Goal: Ask a question: Seek information or help from site administrators or community

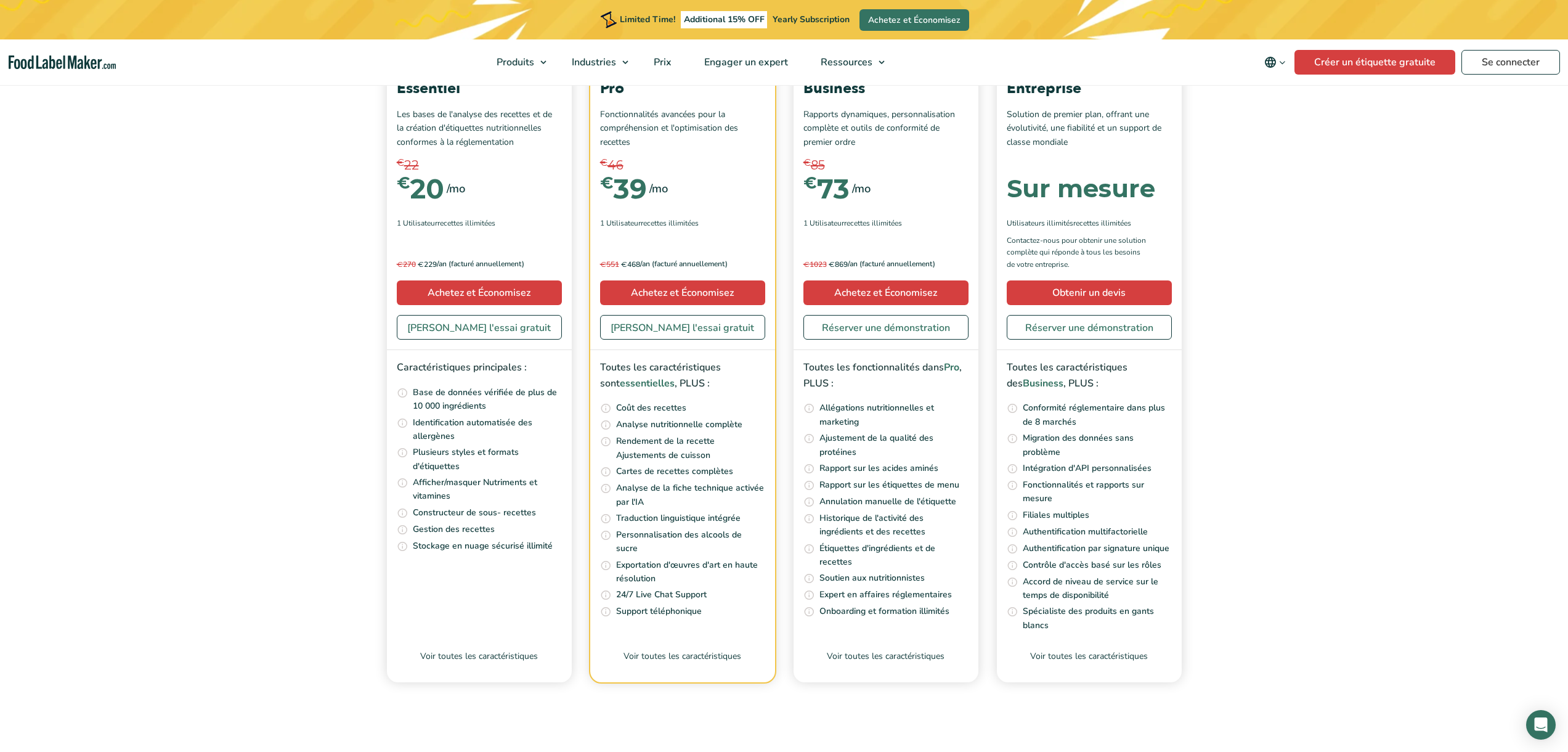
scroll to position [4611, 0]
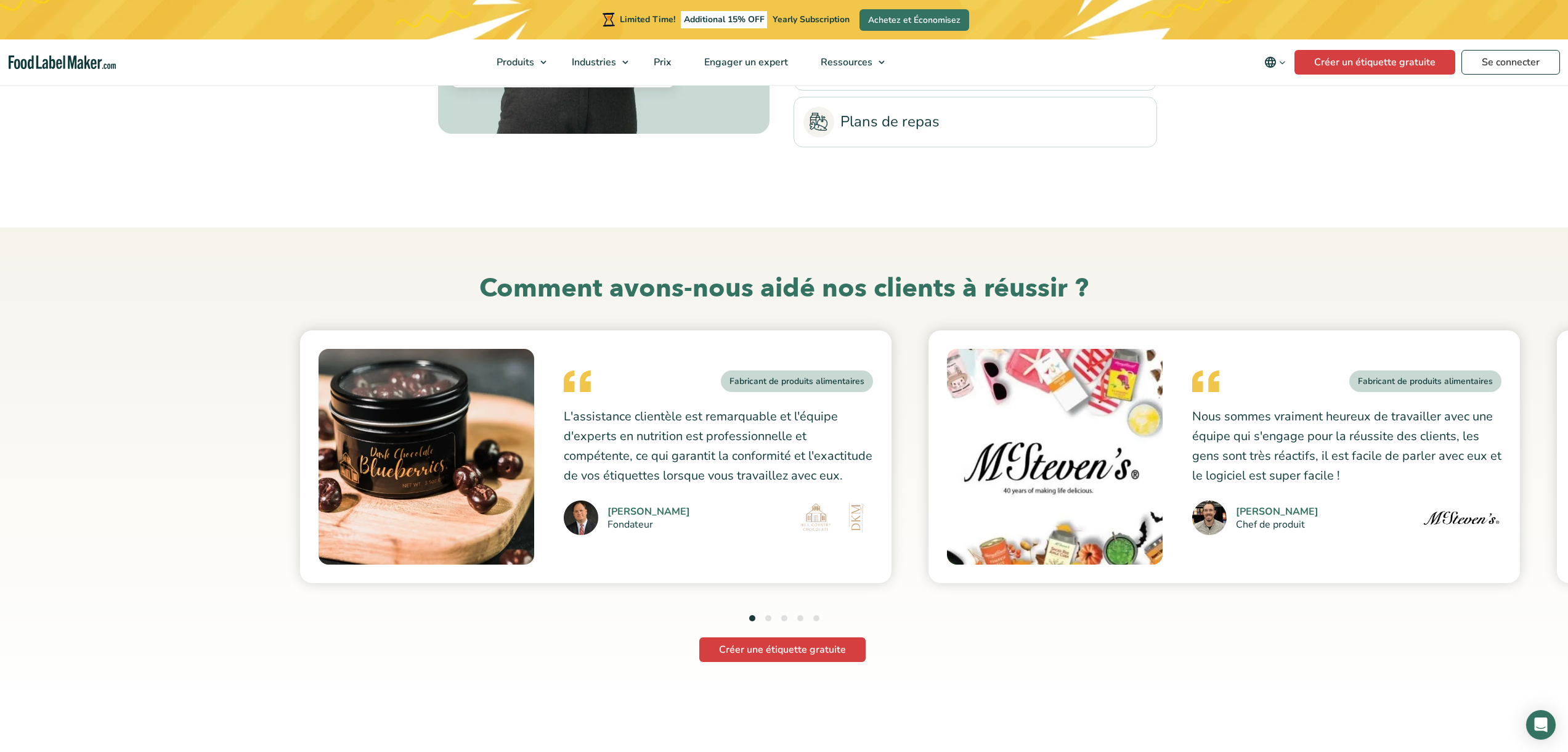
scroll to position [3189, 0]
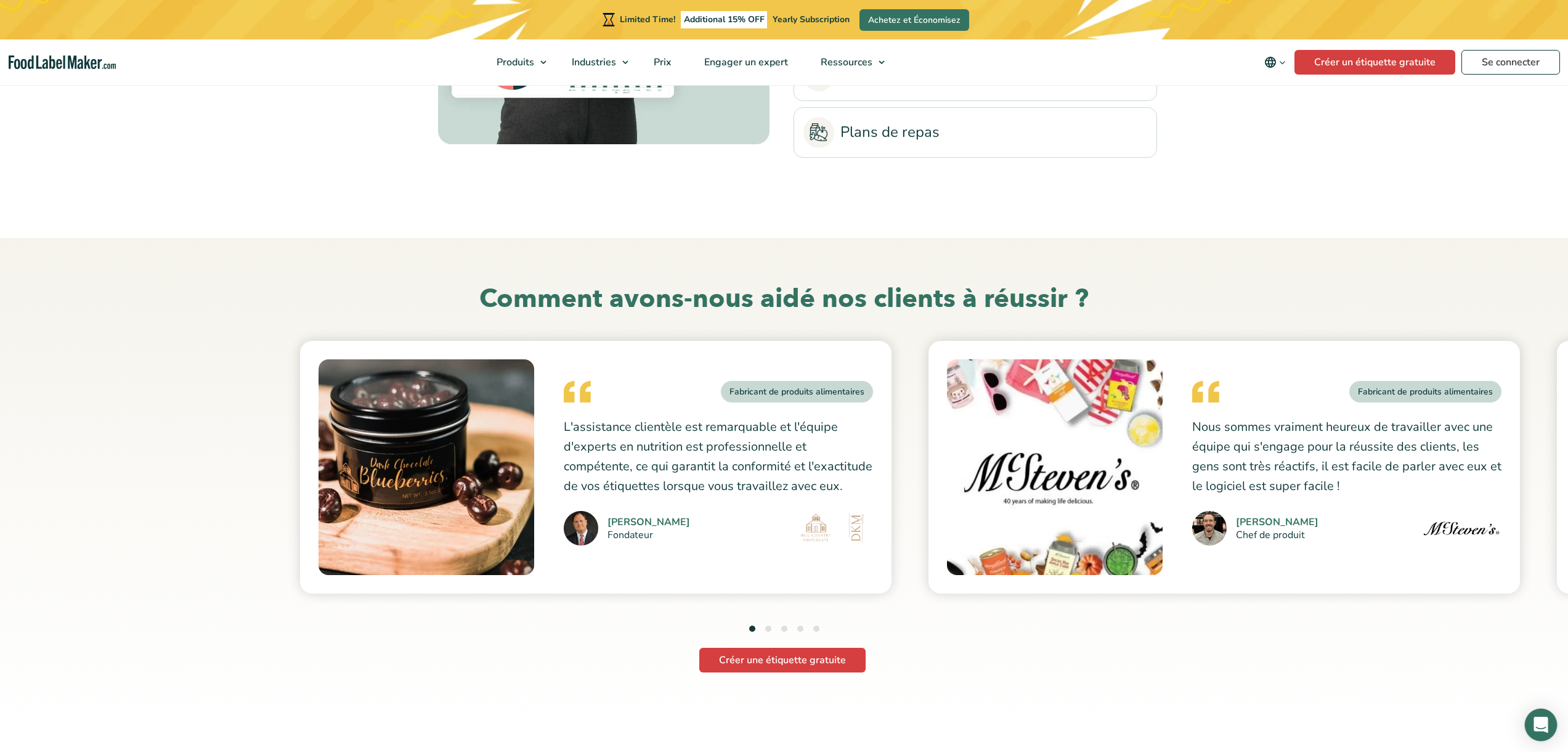
click at [1546, 727] on icon "Open Intercom Messenger" at bounding box center [1540, 725] width 14 height 16
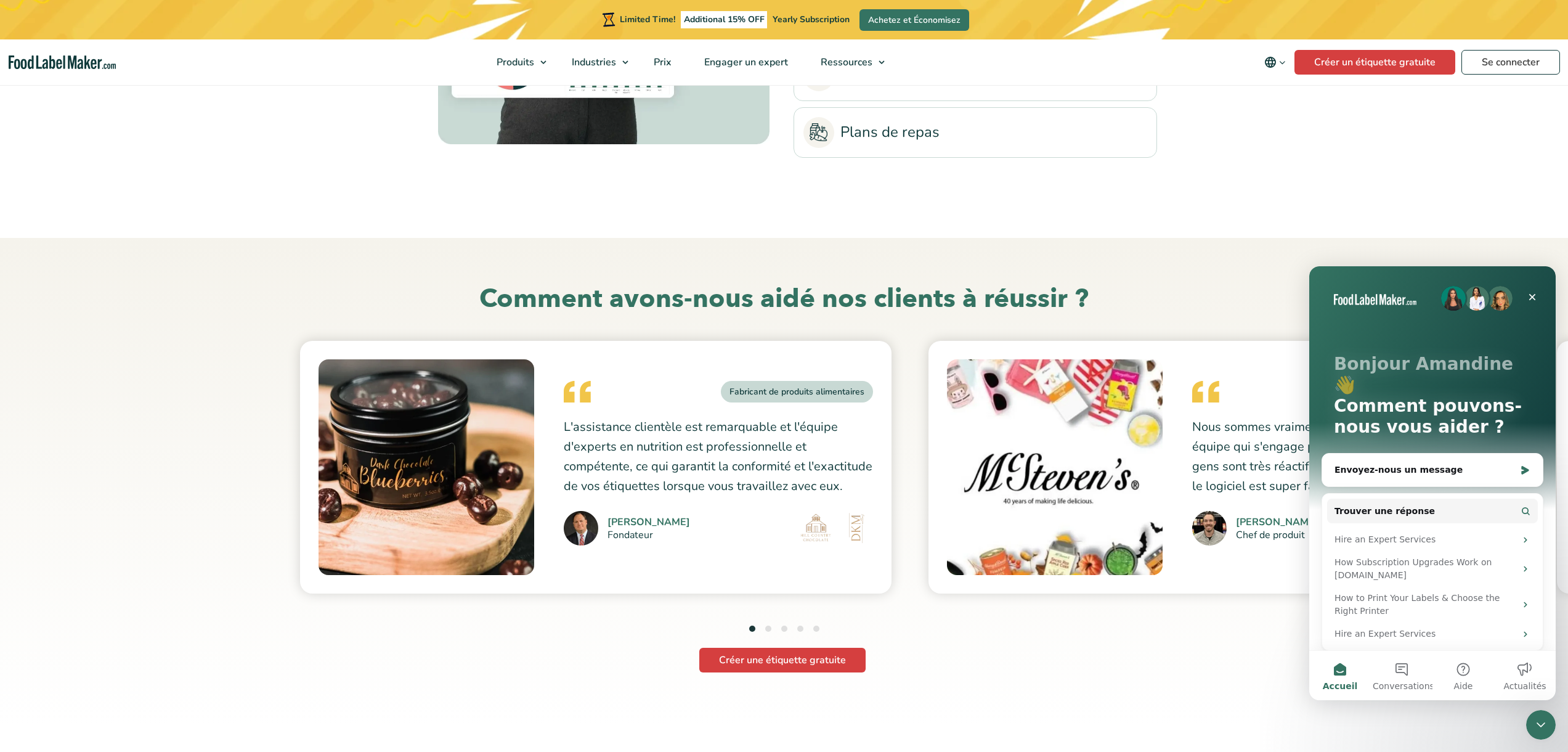
scroll to position [0, 0]
click at [1464, 463] on div "Envoyez-nous un message" at bounding box center [1424, 470] width 180 height 13
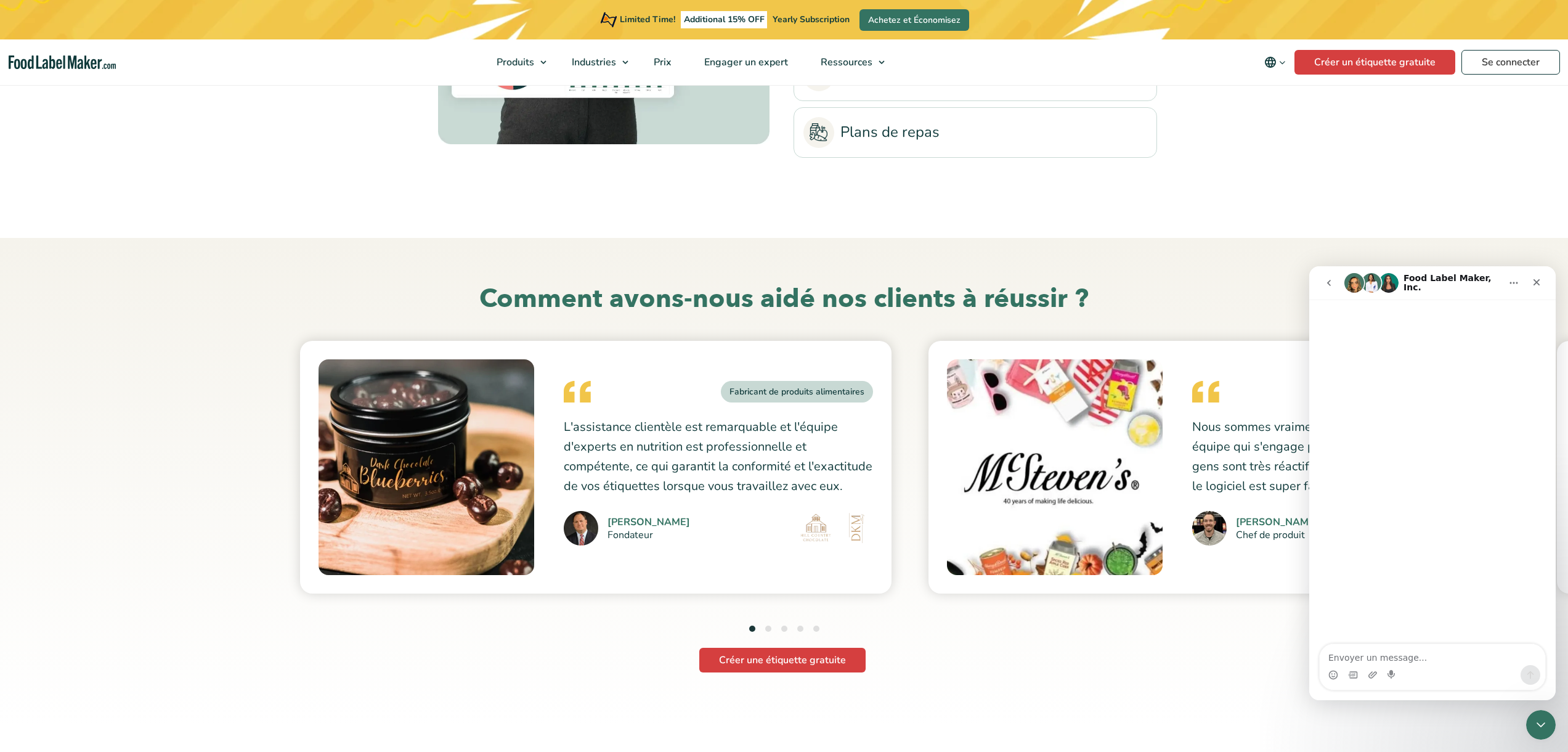
click at [1479, 667] on div "Intercom Messenger" at bounding box center [1432, 675] width 226 height 19
click at [1492, 653] on textarea "Envoyer un message..." at bounding box center [1432, 654] width 226 height 21
type textarea "bonjour je voudrais savoir avec quel imprimante fonctionne votre logiciel s'il …"
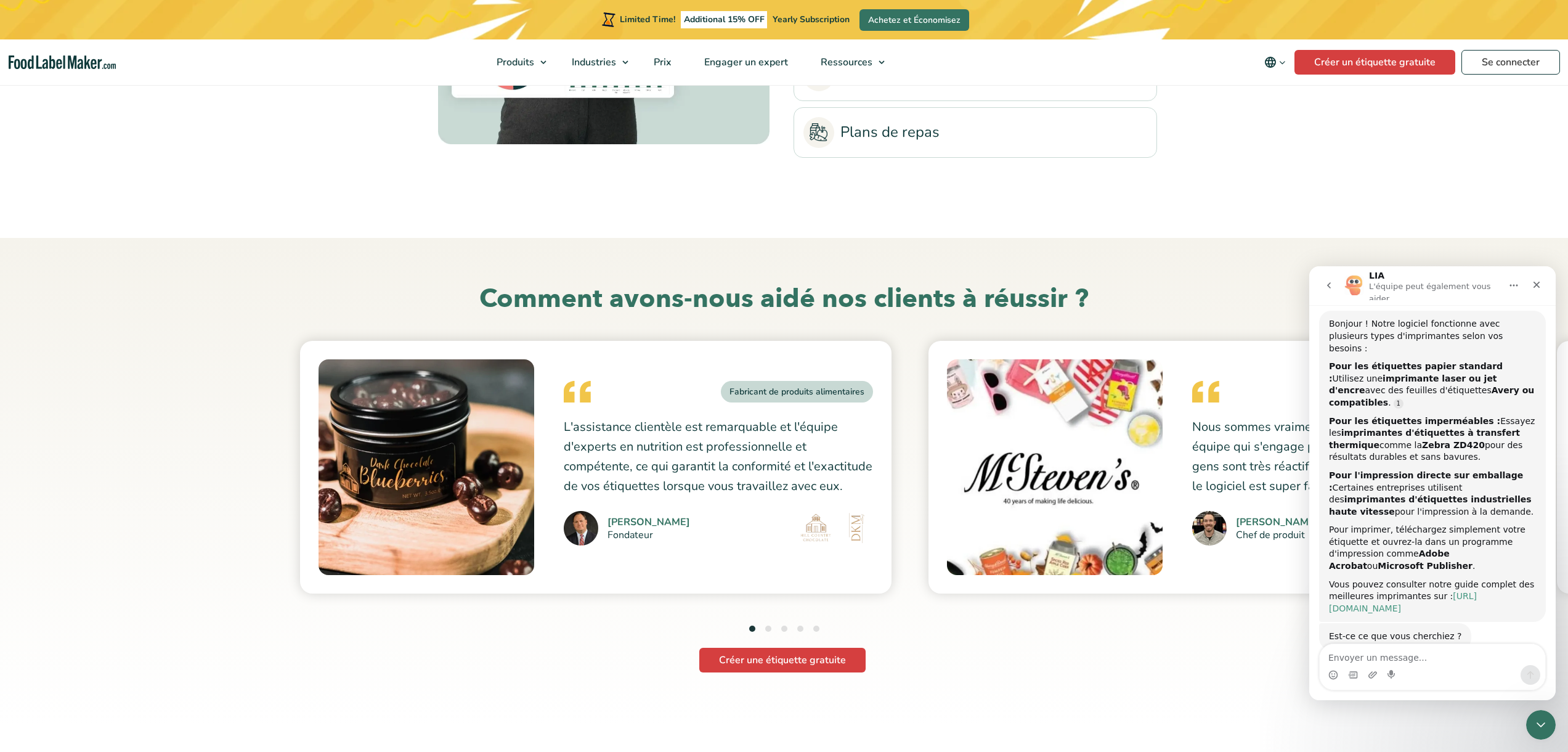
scroll to position [84, 0]
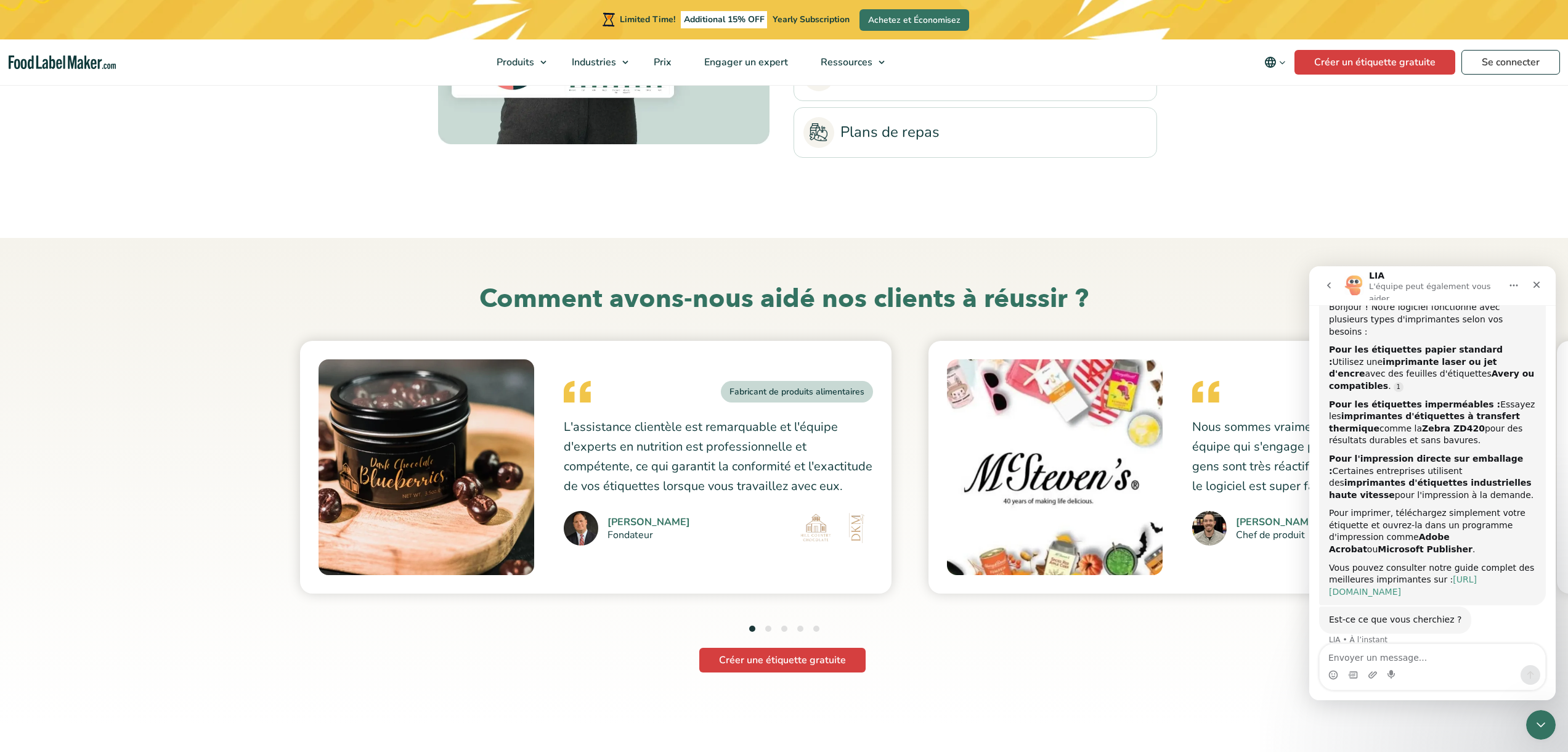
click at [1457, 575] on link "[URL][DOMAIN_NAME]" at bounding box center [1402, 586] width 148 height 22
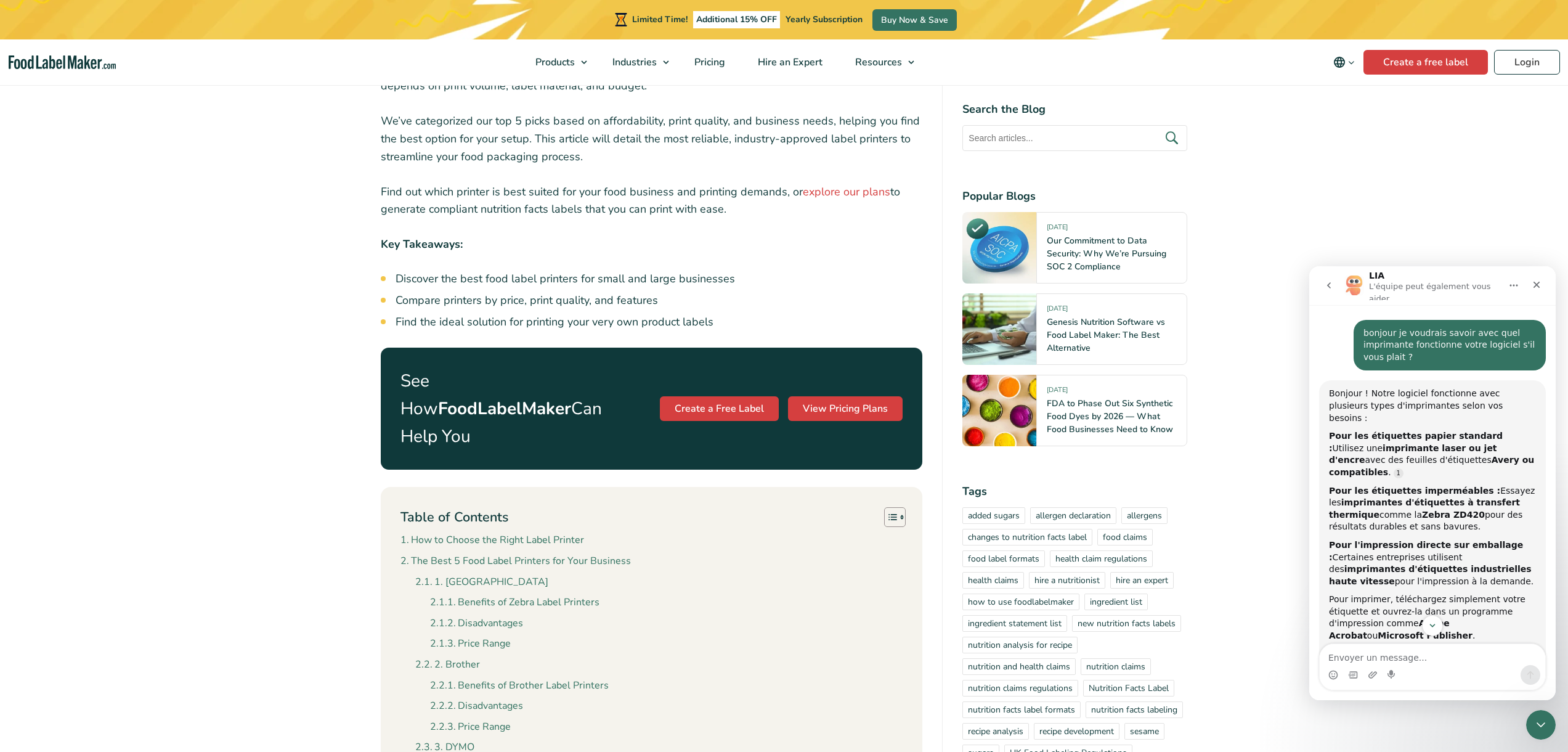
scroll to position [351, 0]
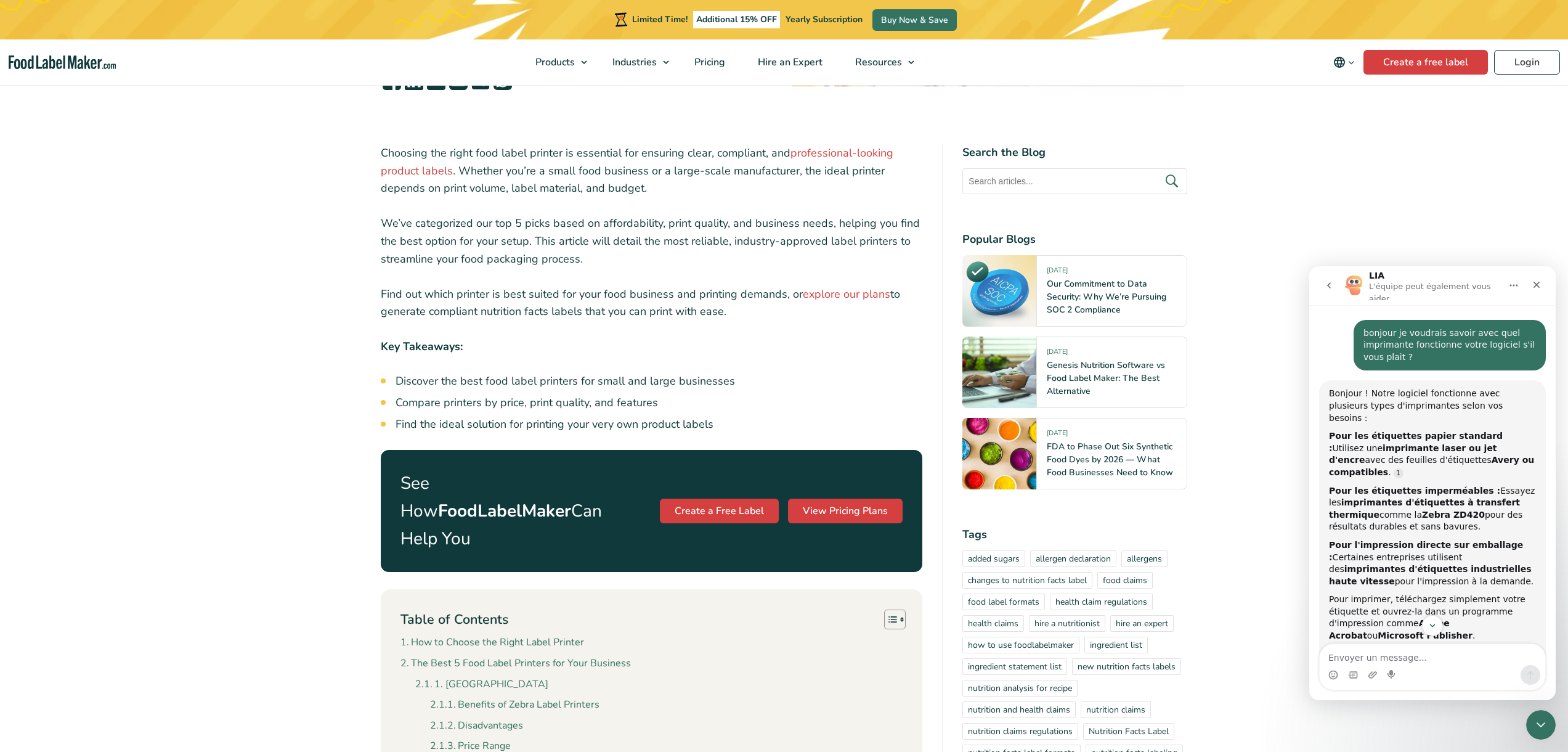
drag, startPoint x: 1422, startPoint y: 486, endPoint x: 1364, endPoint y: 487, distance: 58.0
click at [1364, 487] on div "Pour les étiquettes imperméables : Essayez les imprimantes d'étiquettes à trans…" at bounding box center [1432, 509] width 207 height 48
copy div "Zebra ZD420"
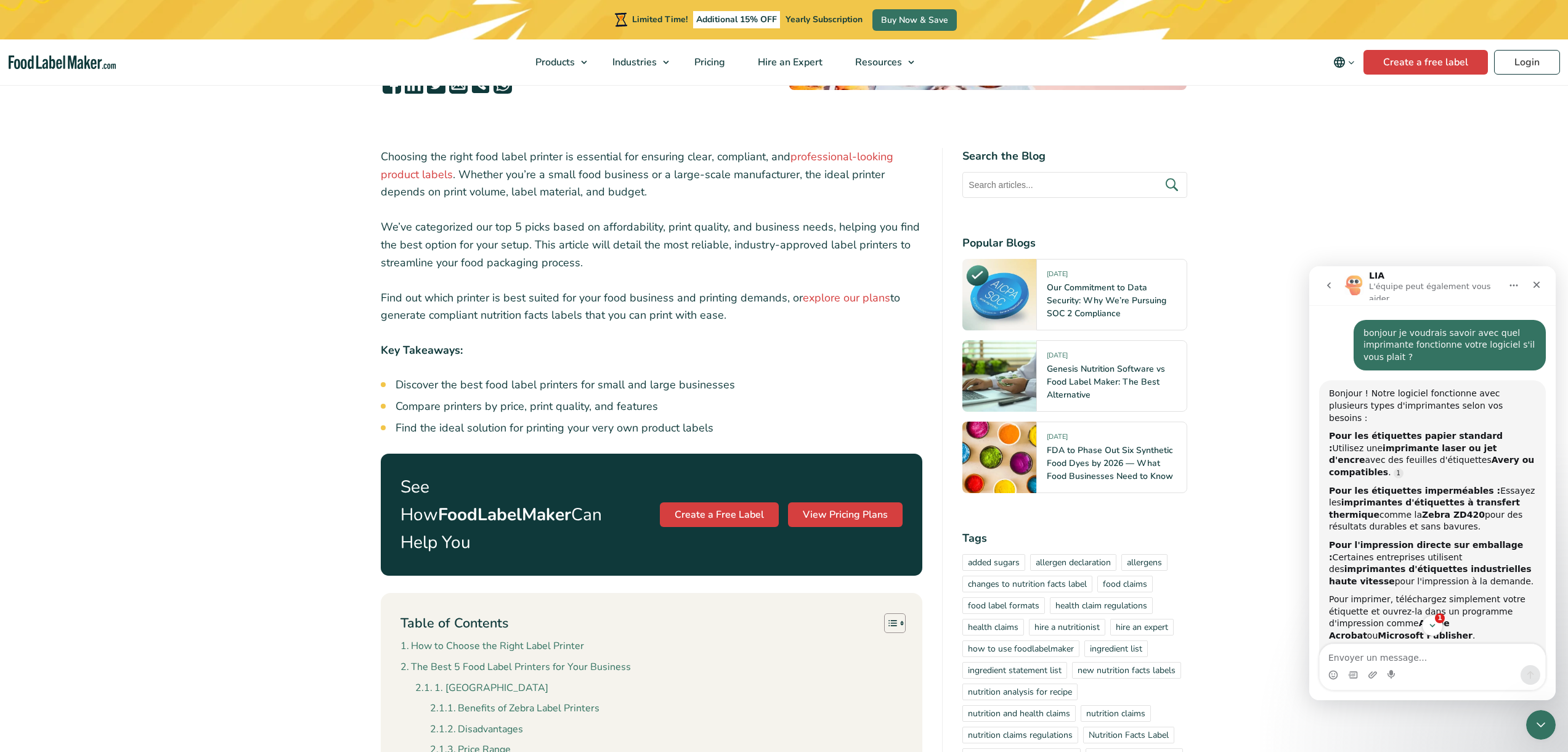
scroll to position [346, 0]
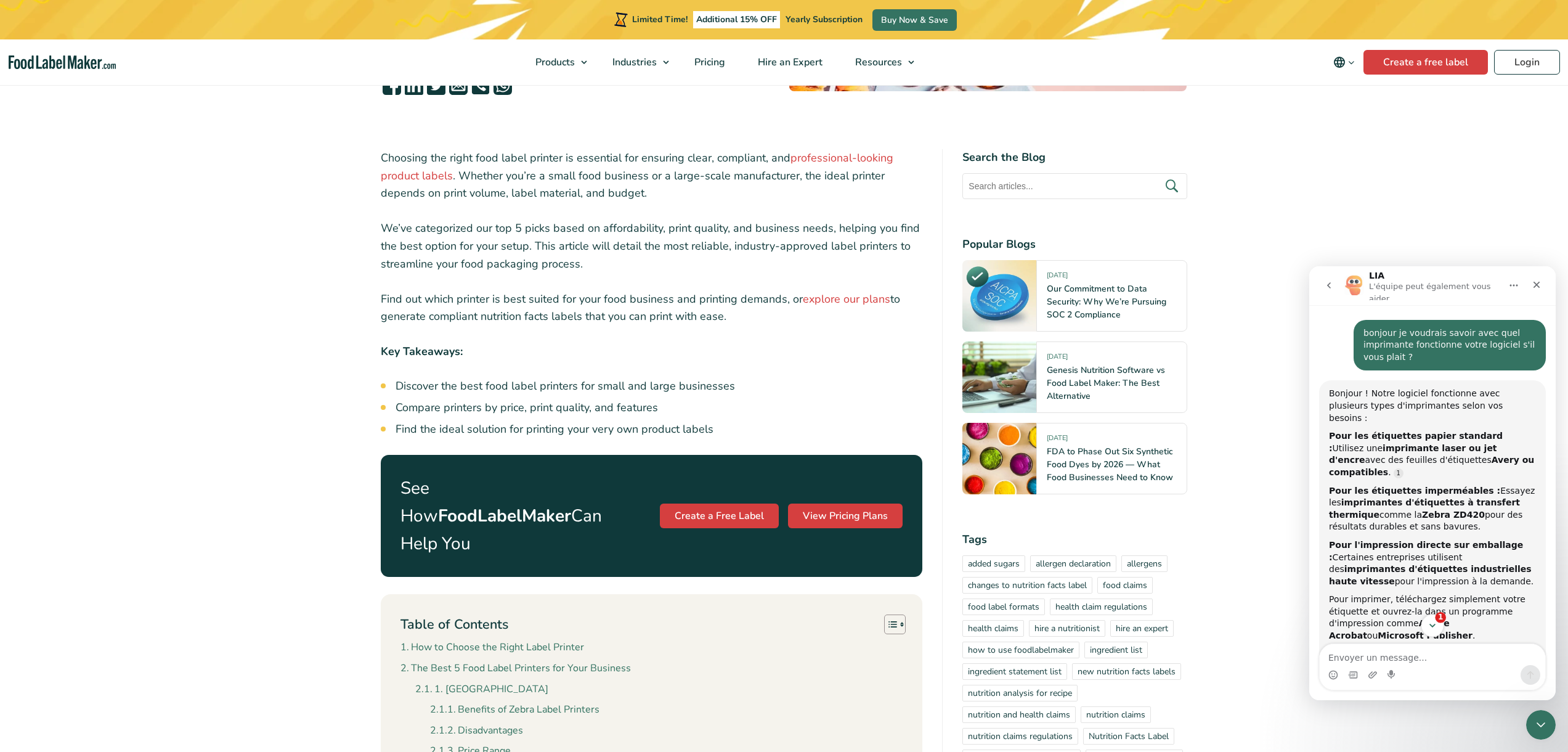
click at [1426, 621] on button "1" at bounding box center [1432, 625] width 23 height 23
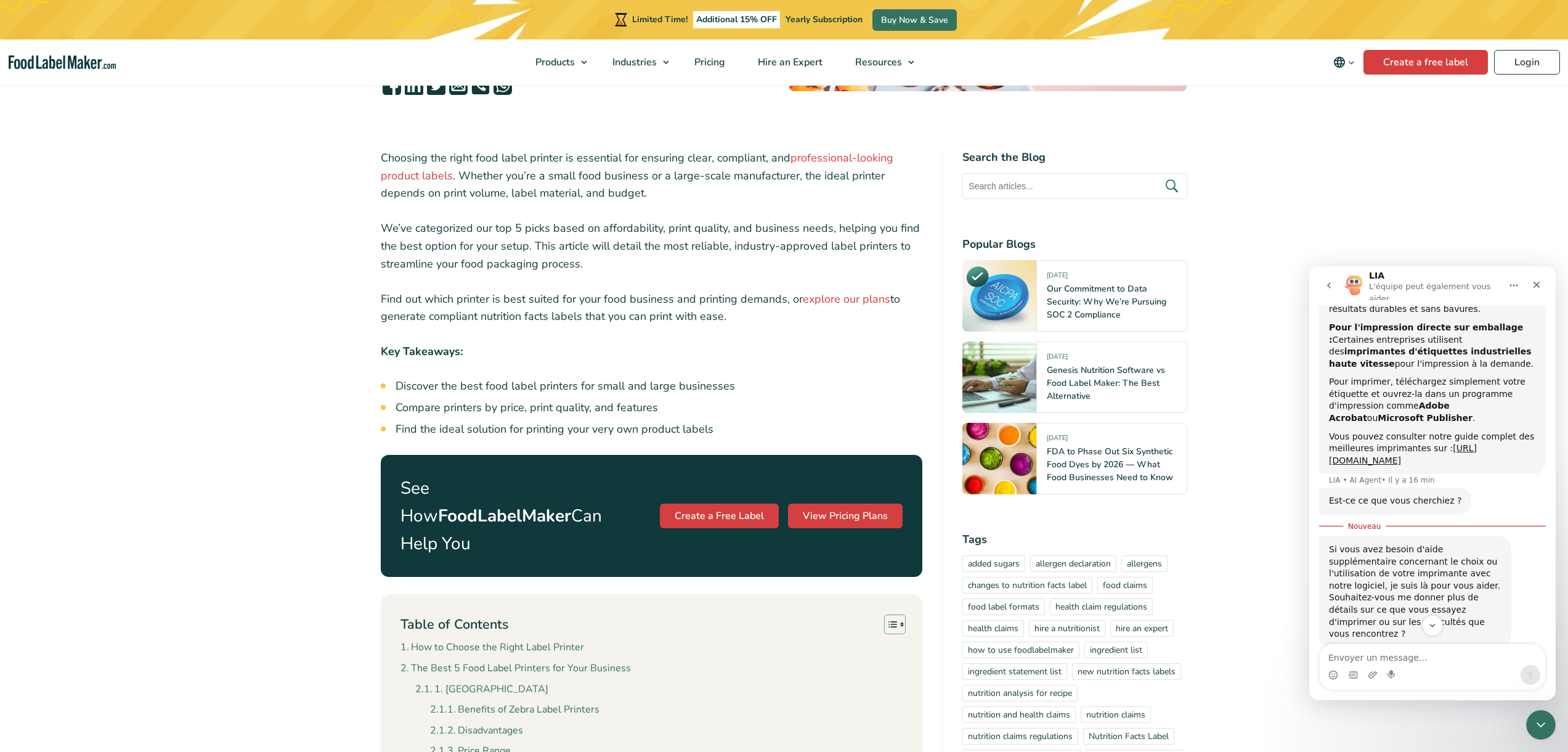
scroll to position [2, 0]
click at [1378, 654] on textarea "Envoyer un message..." at bounding box center [1432, 654] width 226 height 21
drag, startPoint x: 1377, startPoint y: 654, endPoint x: 1389, endPoint y: 651, distance: 12.4
click at [1389, 651] on textarea "Envoyer un message..." at bounding box center [1432, 654] width 226 height 21
type textarea "le logiciel fonctionne a partir d'une tablette?"
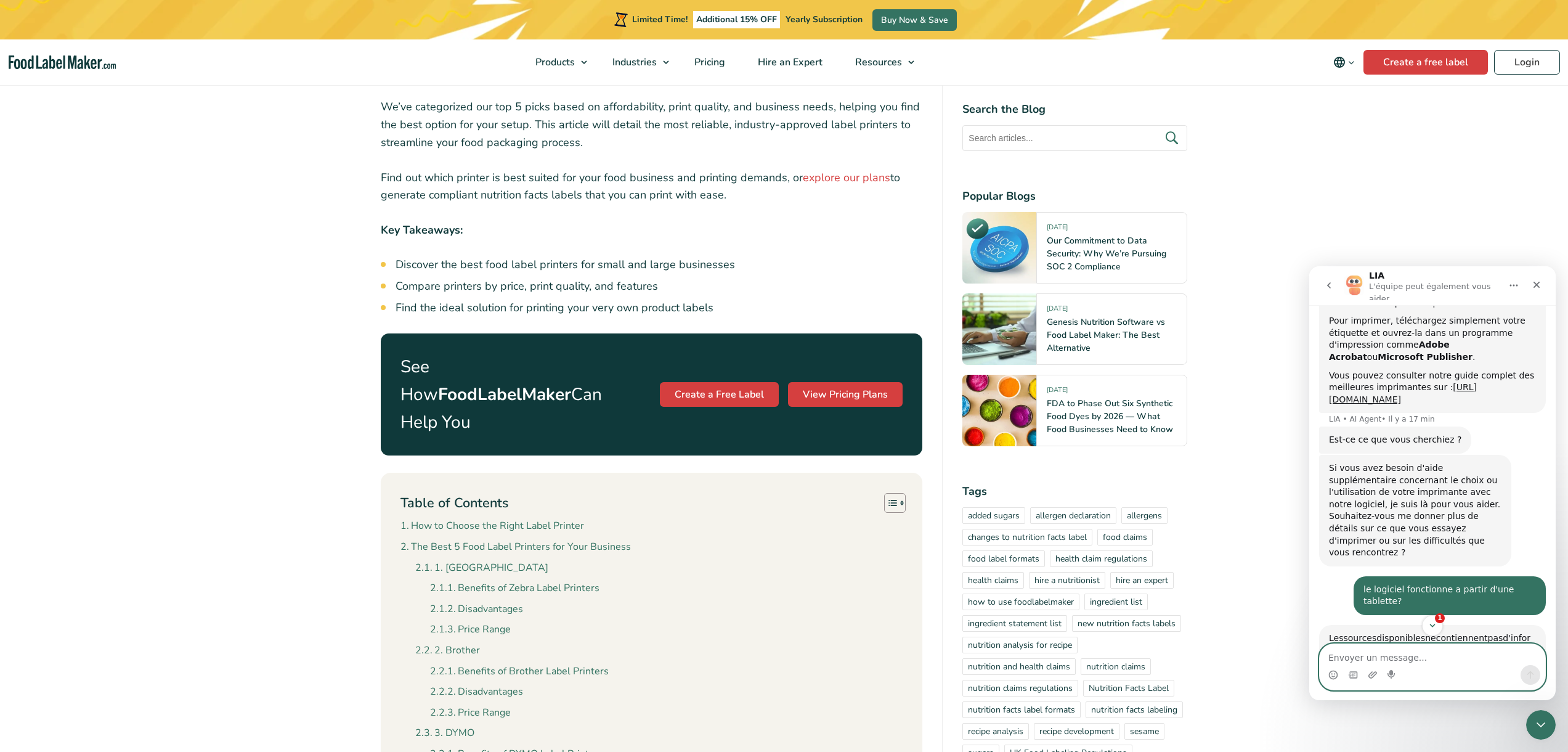
scroll to position [529, 0]
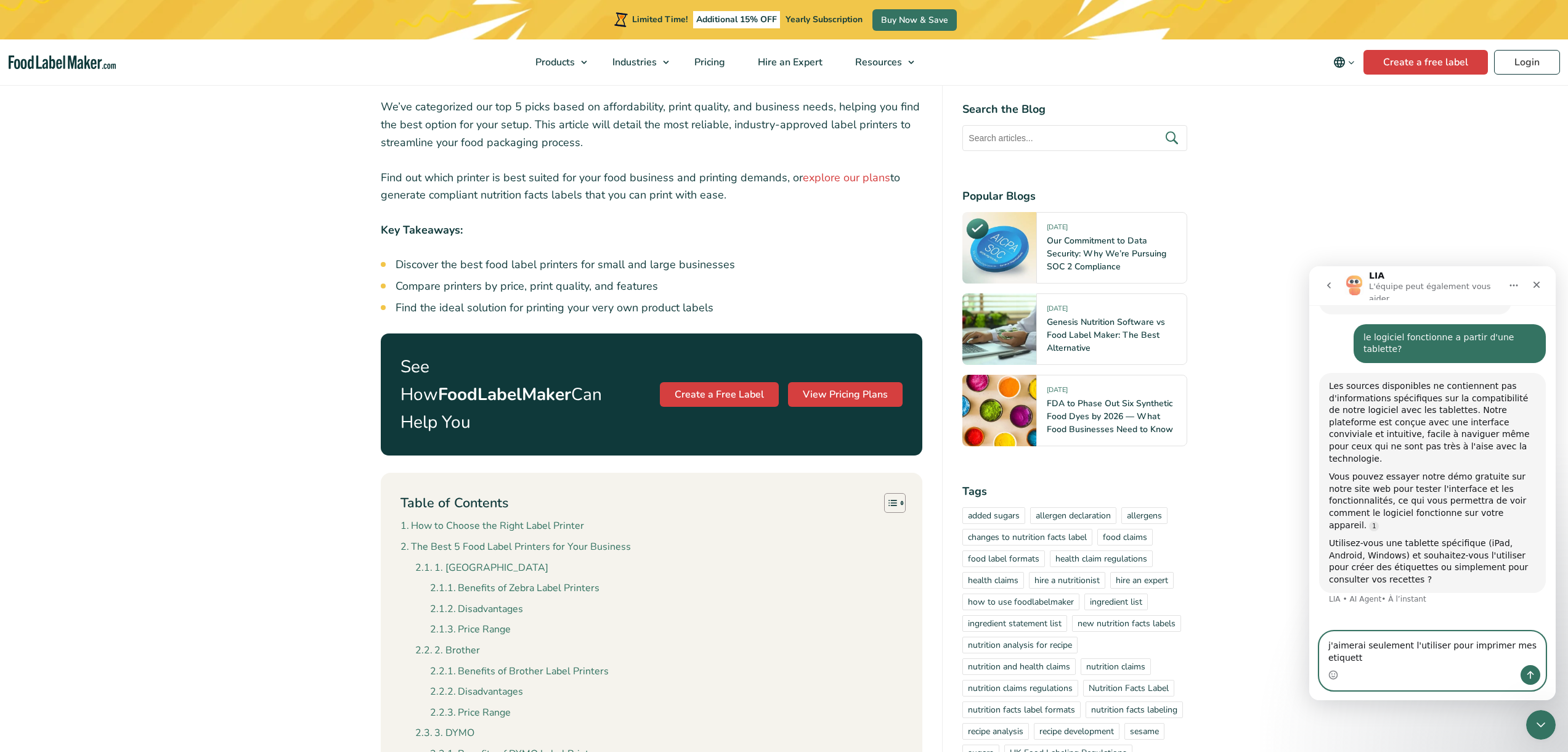
type textarea "j'aimerai seulement l'utiliser pour imprimer mes etiquette"
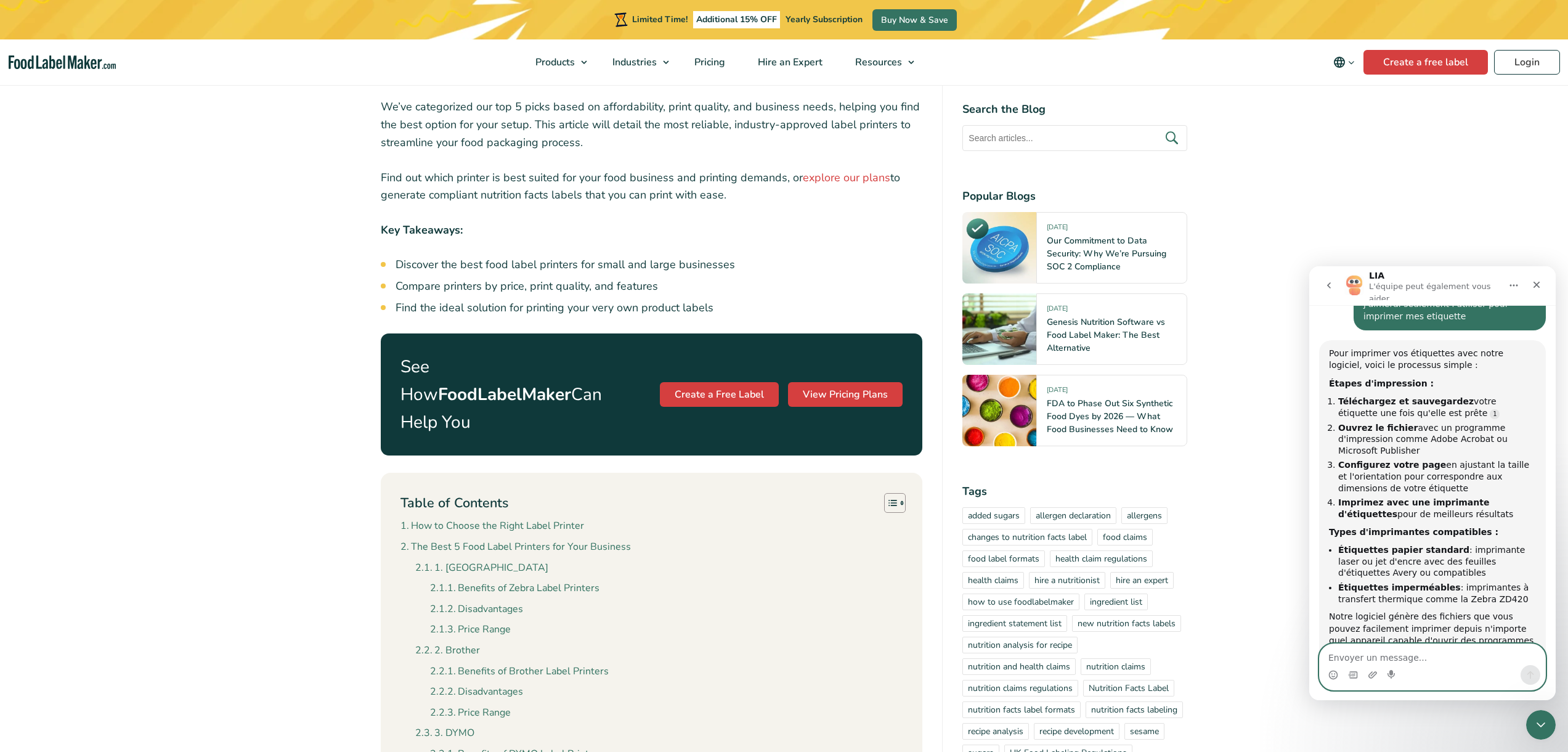
scroll to position [853, 0]
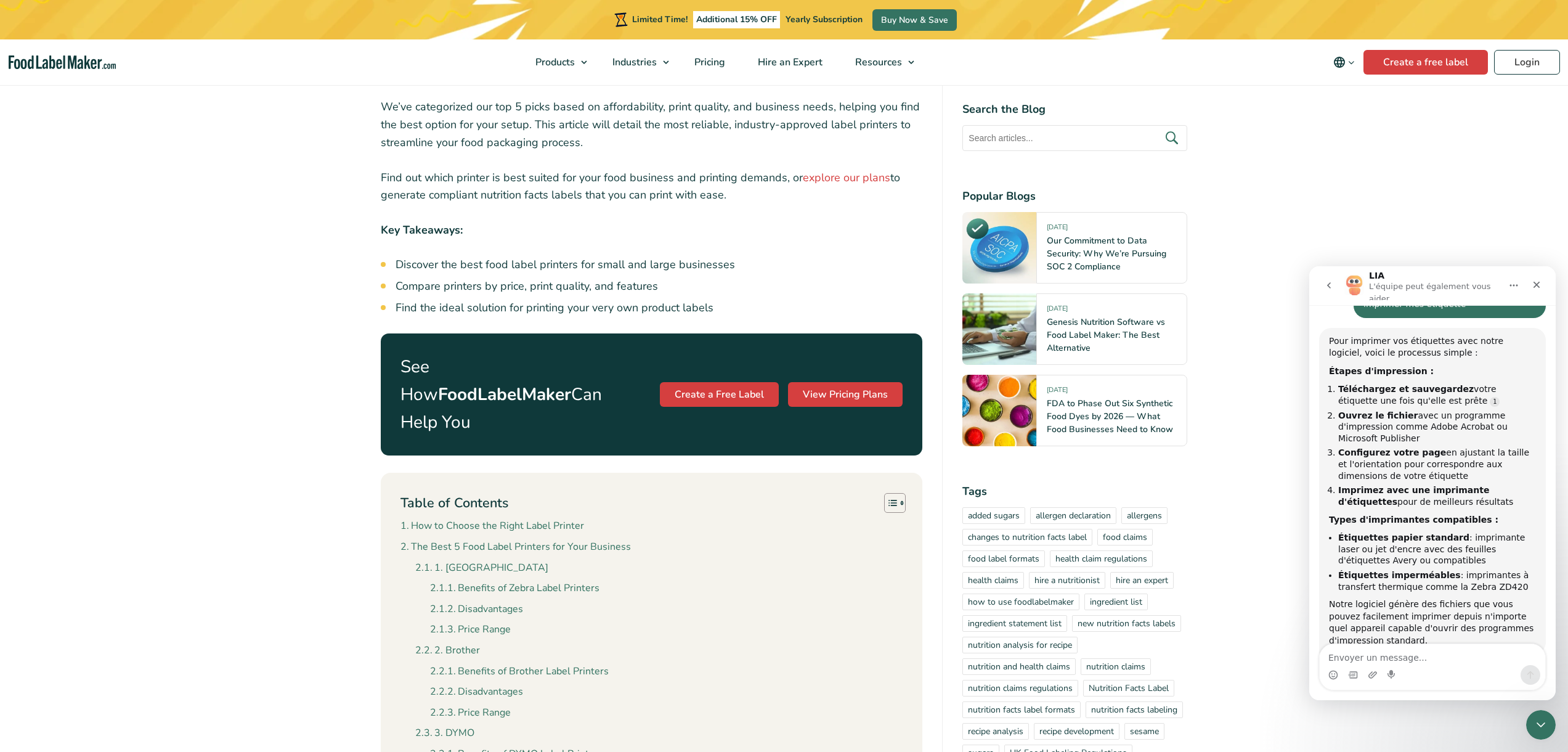
drag, startPoint x: 1441, startPoint y: 640, endPoint x: 1450, endPoint y: 645, distance: 10.3
click at [1448, 645] on div "bonjour je voudrais savoir avec quel imprimante fonctionne votre logiciel s'il …" at bounding box center [1432, 502] width 246 height 395
click at [1457, 653] on textarea "Envoyer un message..." at bounding box center [1432, 654] width 226 height 21
type textarea "oui"
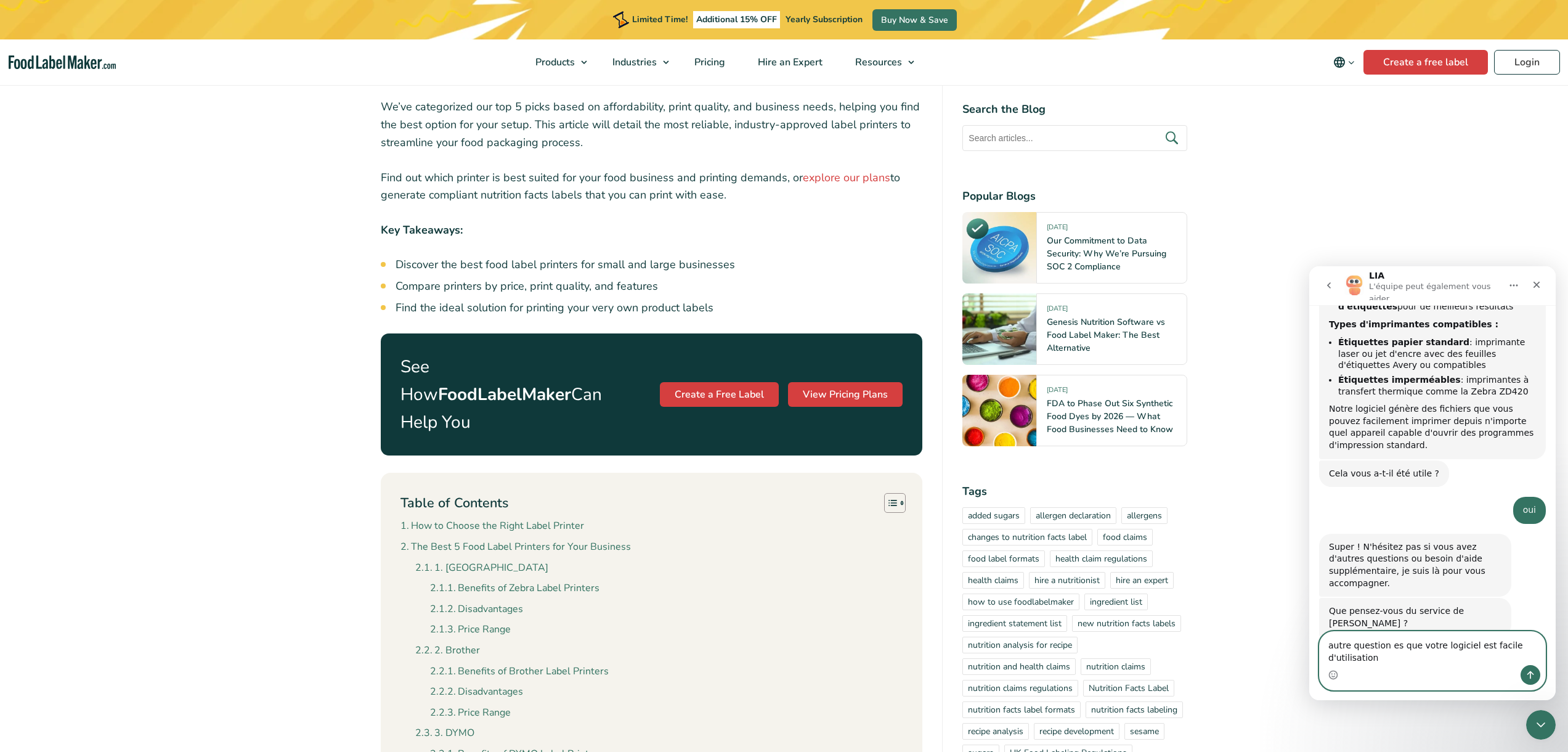
scroll to position [1061, 0]
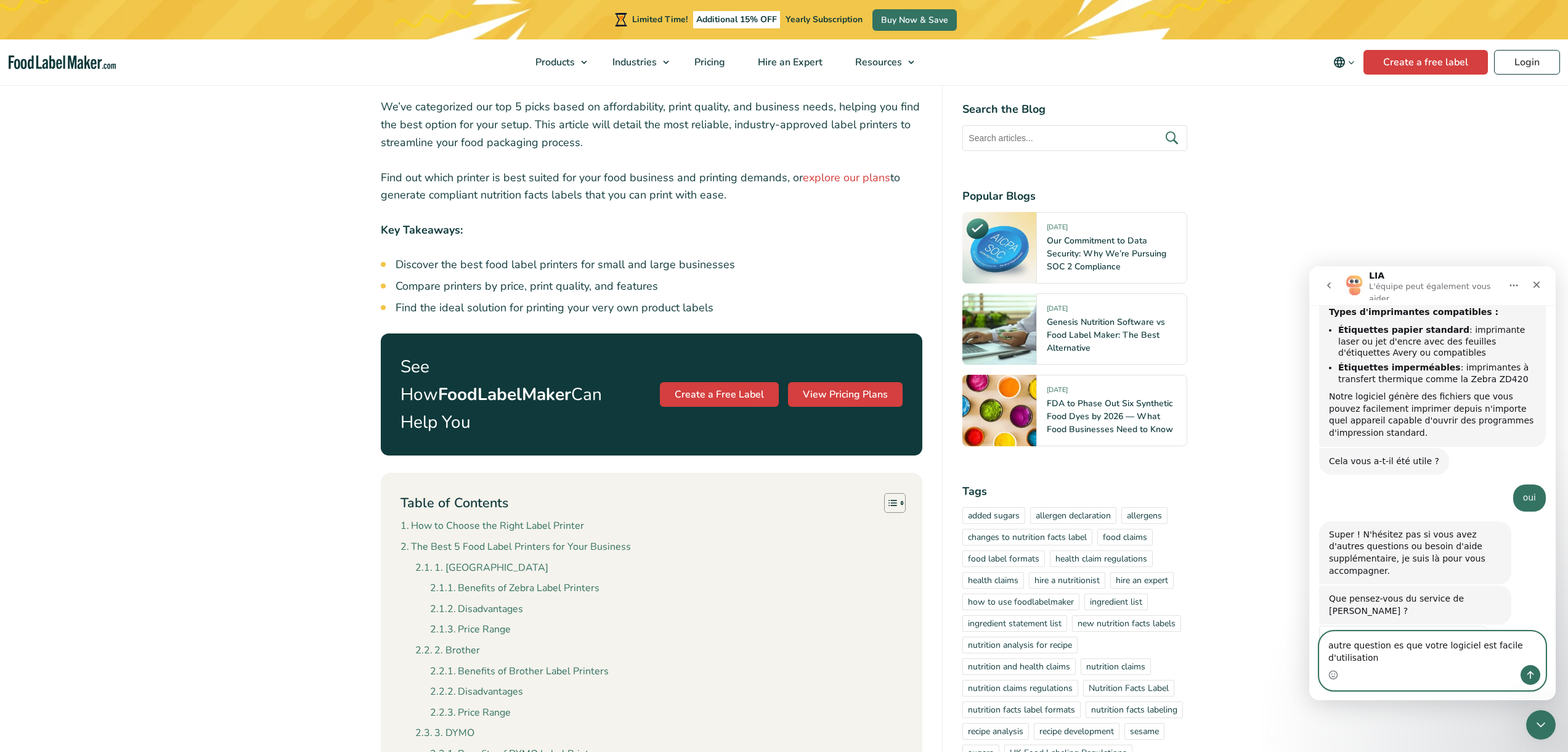
type textarea "autre question es que votre logiciel est facile d'utilisation ?"
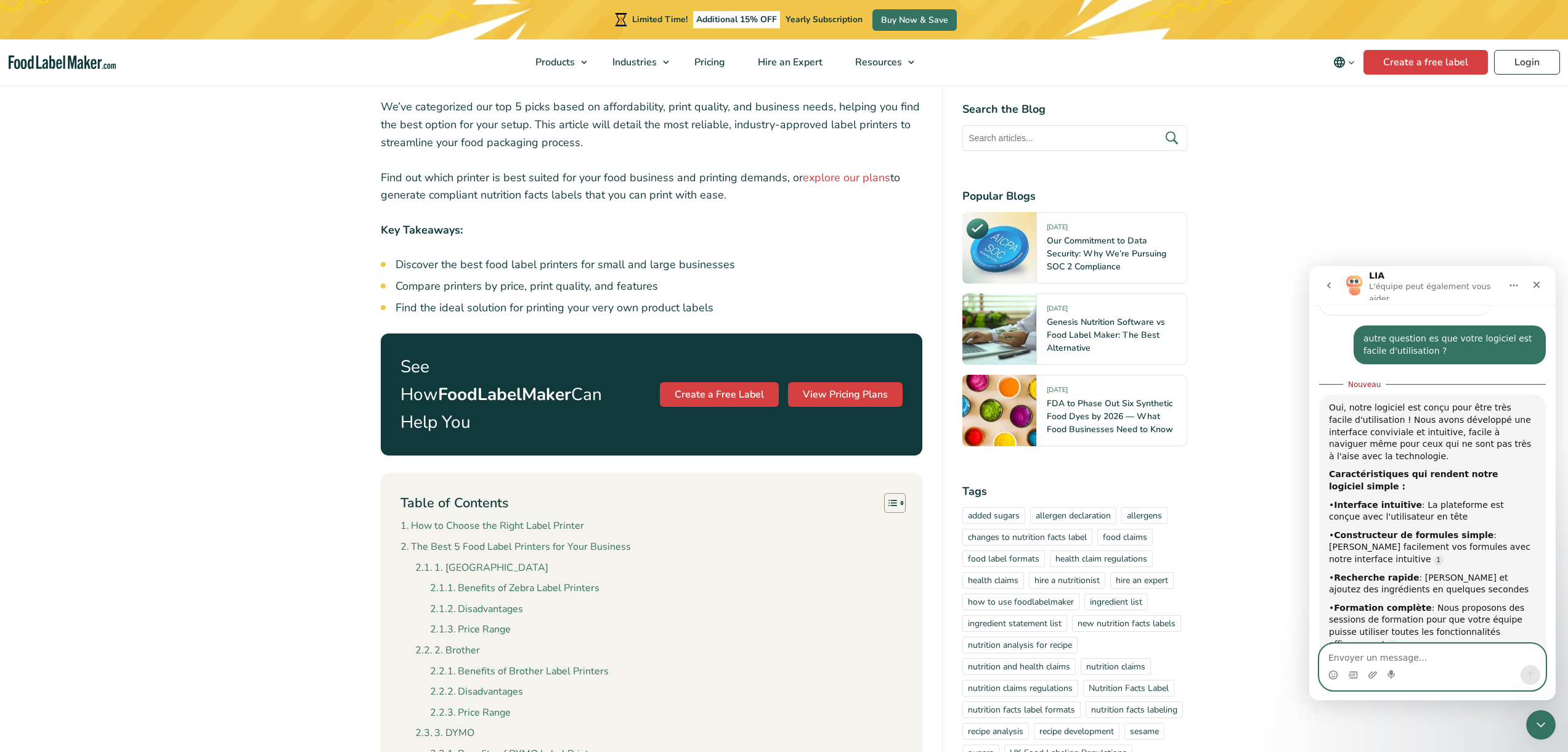
scroll to position [1456, 0]
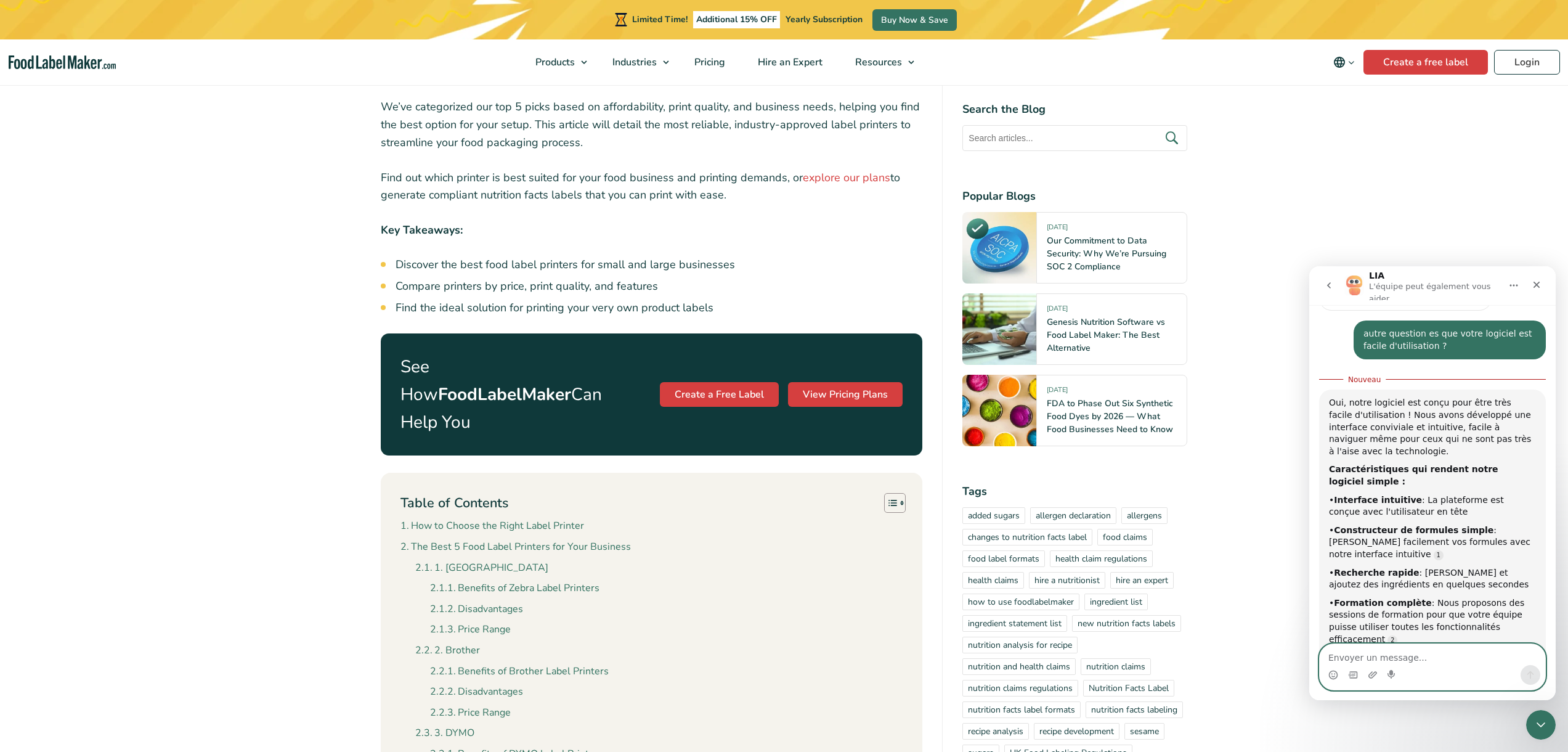
click at [1448, 659] on textarea "Envoyer un message..." at bounding box center [1432, 654] width 226 height 21
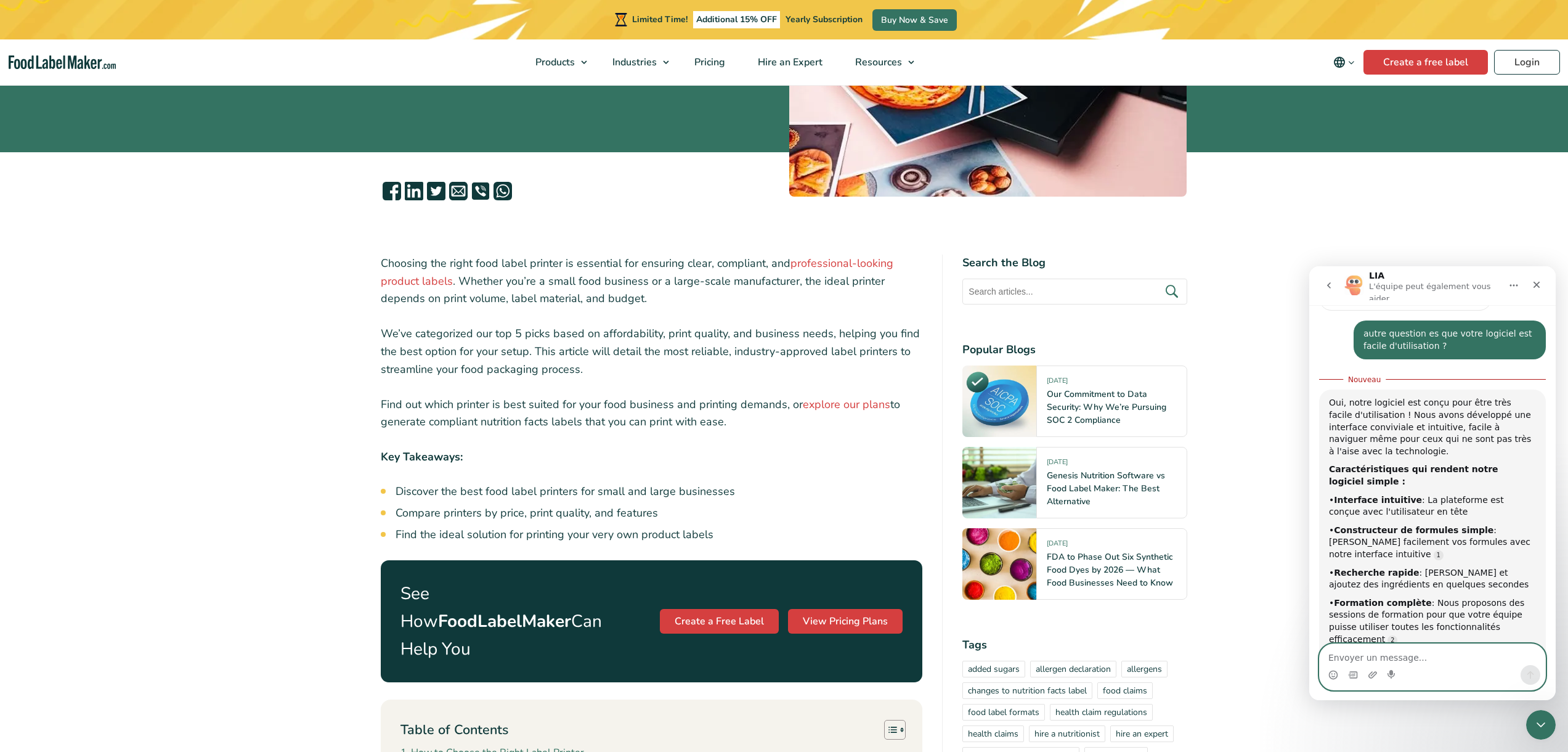
scroll to position [478, 0]
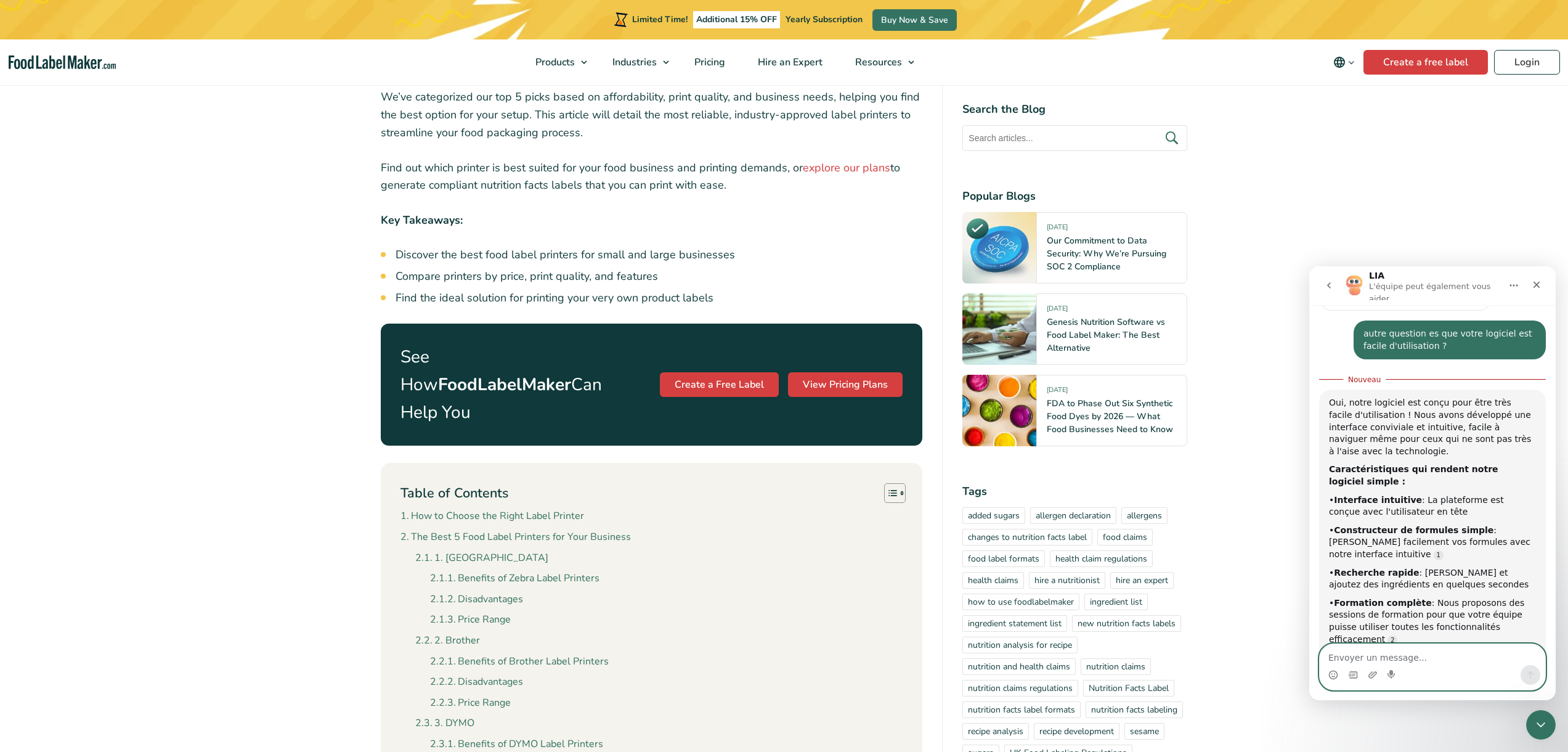
click at [1417, 655] on textarea "Envoyer un message..." at bounding box center [1432, 654] width 226 height 21
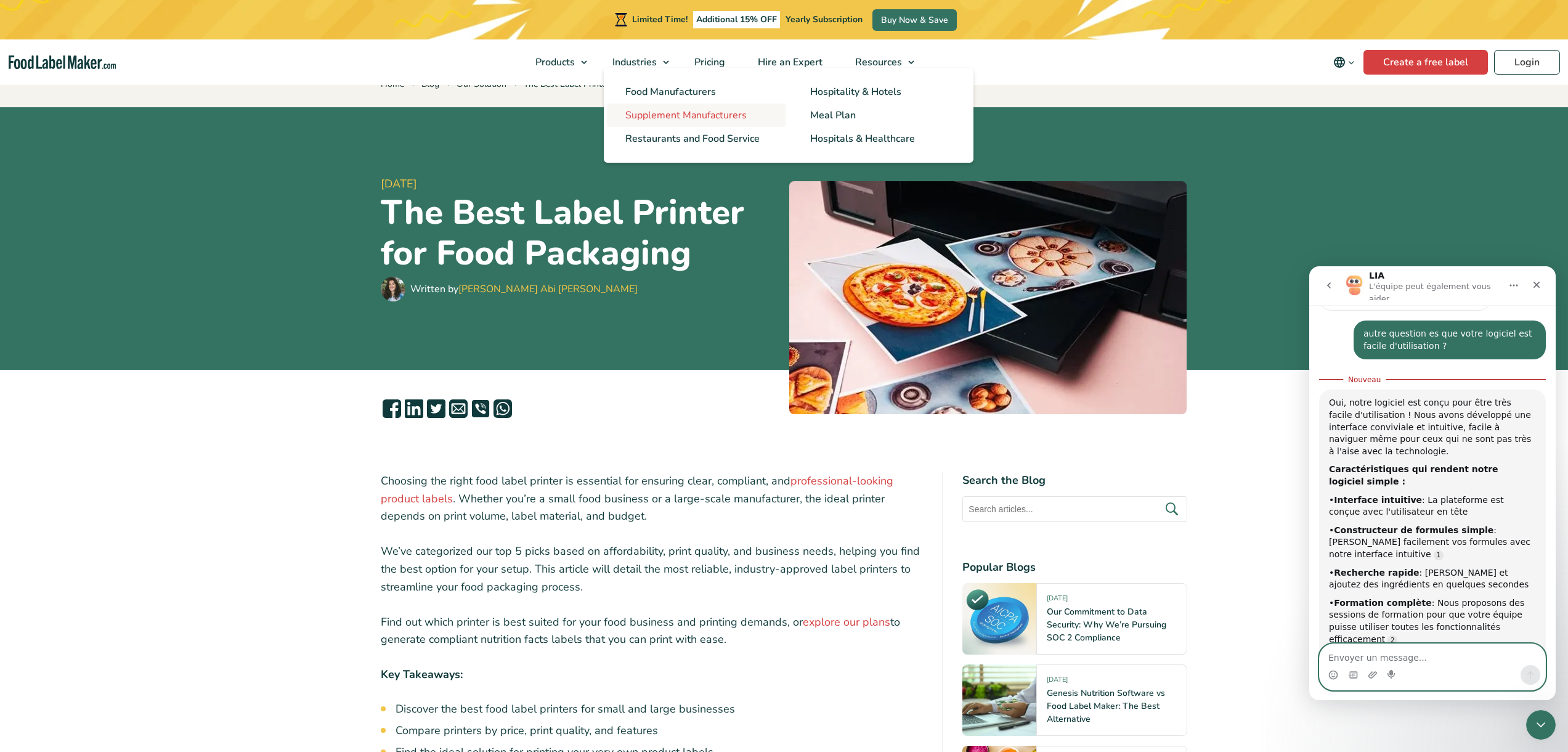
scroll to position [0, 0]
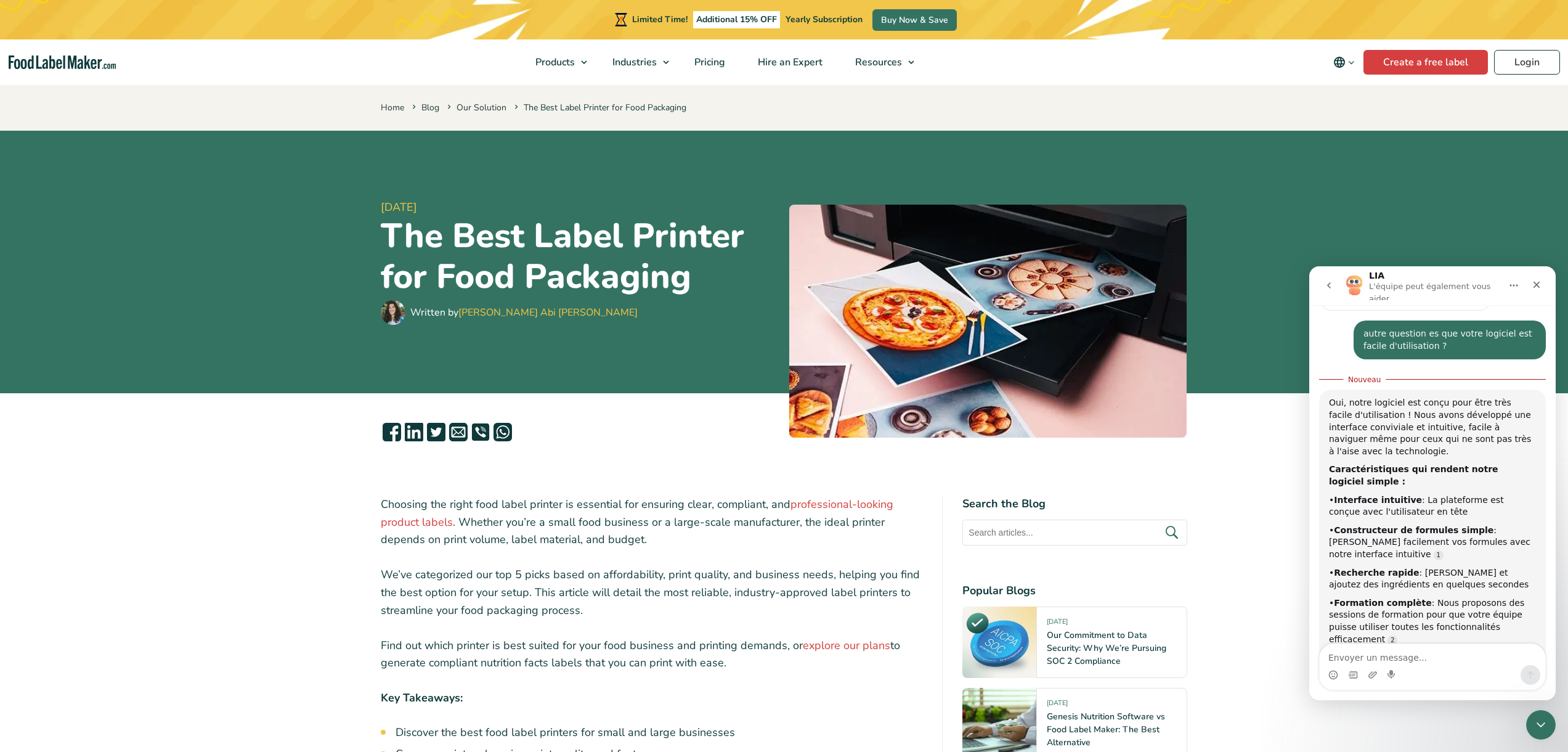
click at [1350, 60] on icon "Change language" at bounding box center [1351, 63] width 9 height 9
click at [1351, 126] on link "Français" at bounding box center [1361, 122] width 34 height 12
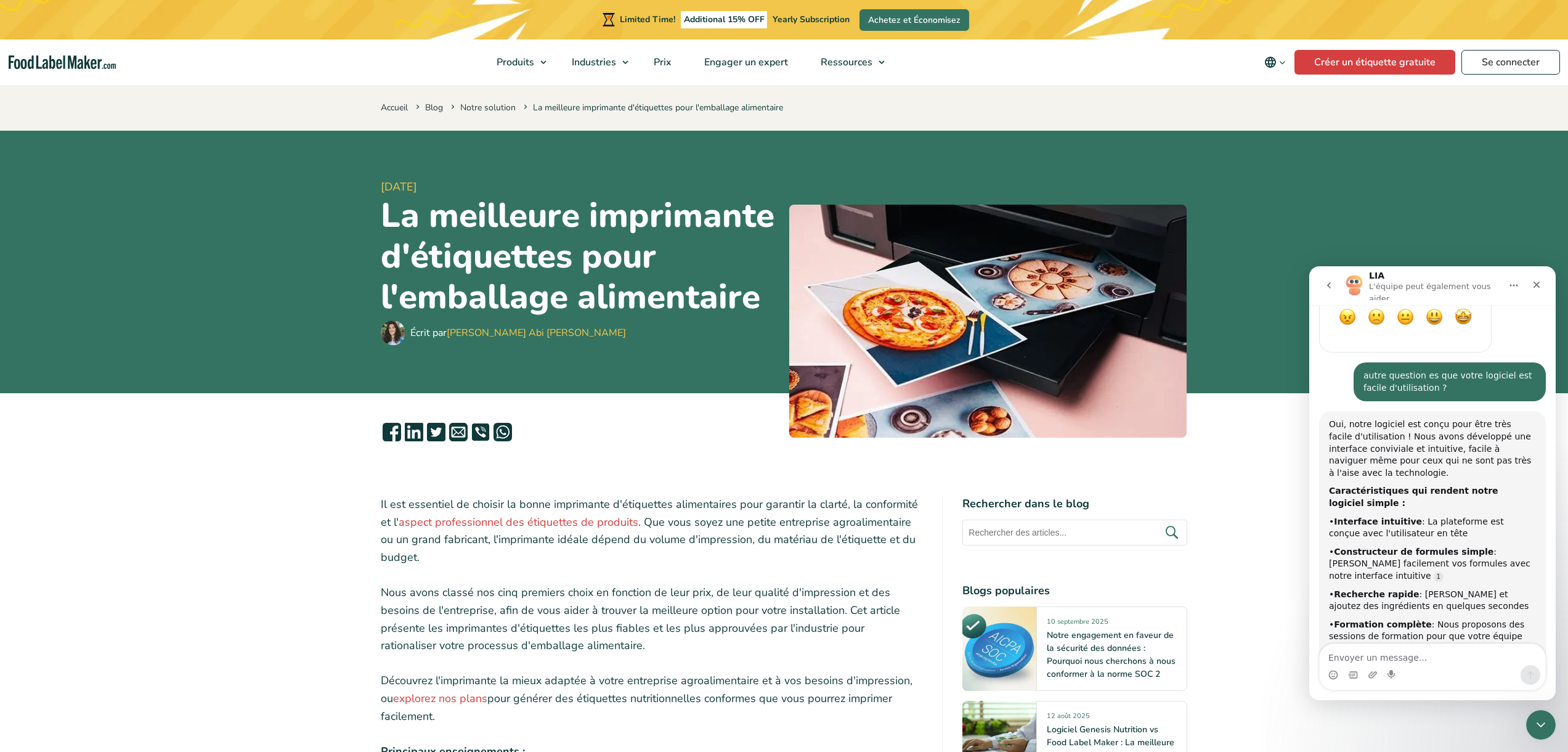
scroll to position [1424, 0]
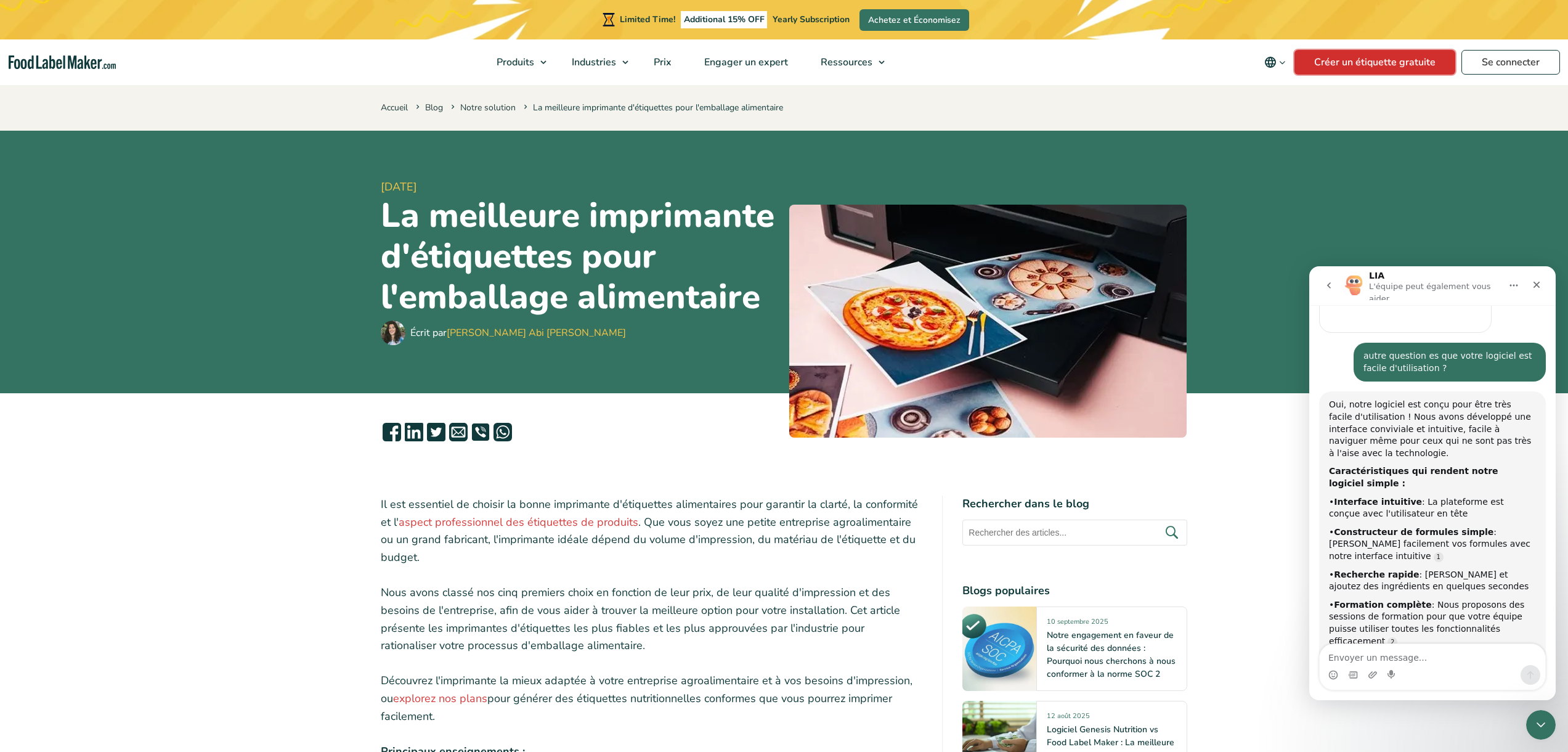
click at [1338, 60] on link "Créer un étiquette gratuite" at bounding box center [1375, 62] width 161 height 25
